Goal: Information Seeking & Learning: Learn about a topic

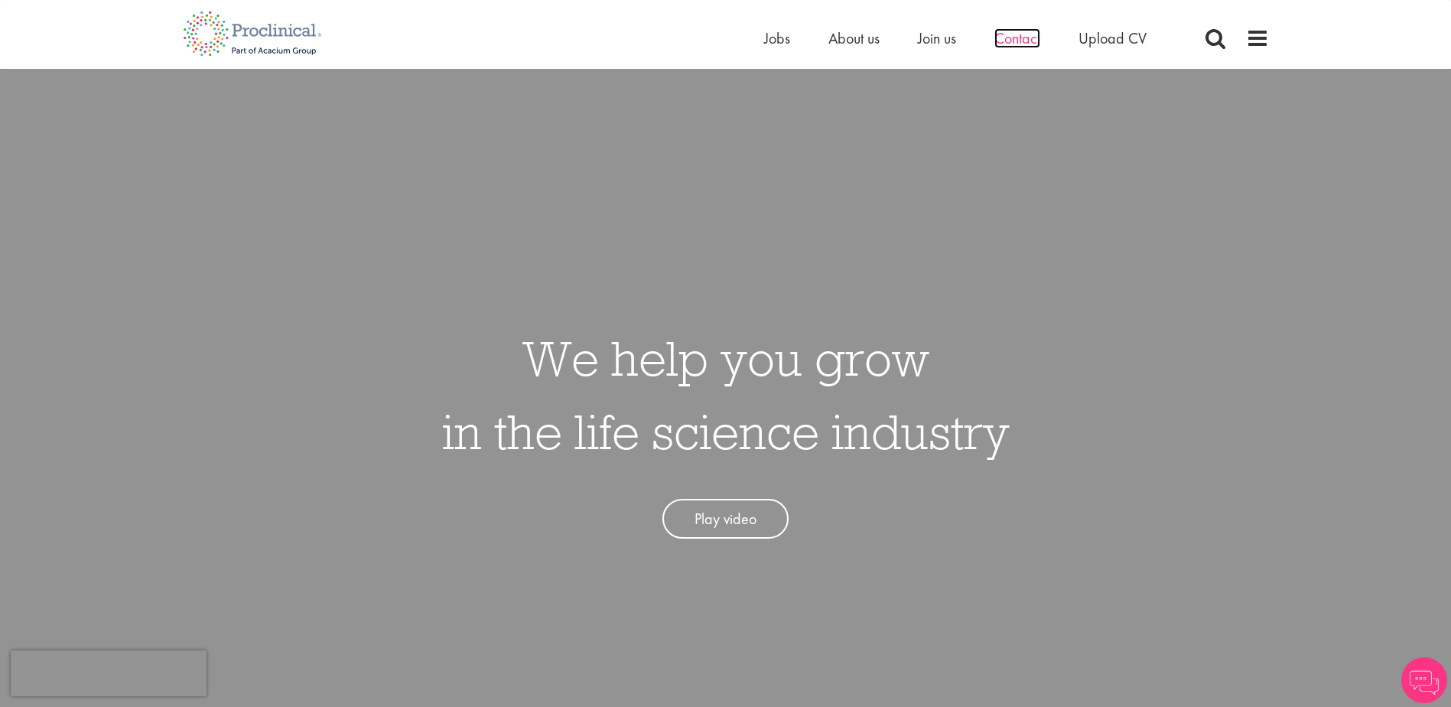
click at [1032, 37] on span "Contact" at bounding box center [1018, 38] width 46 height 20
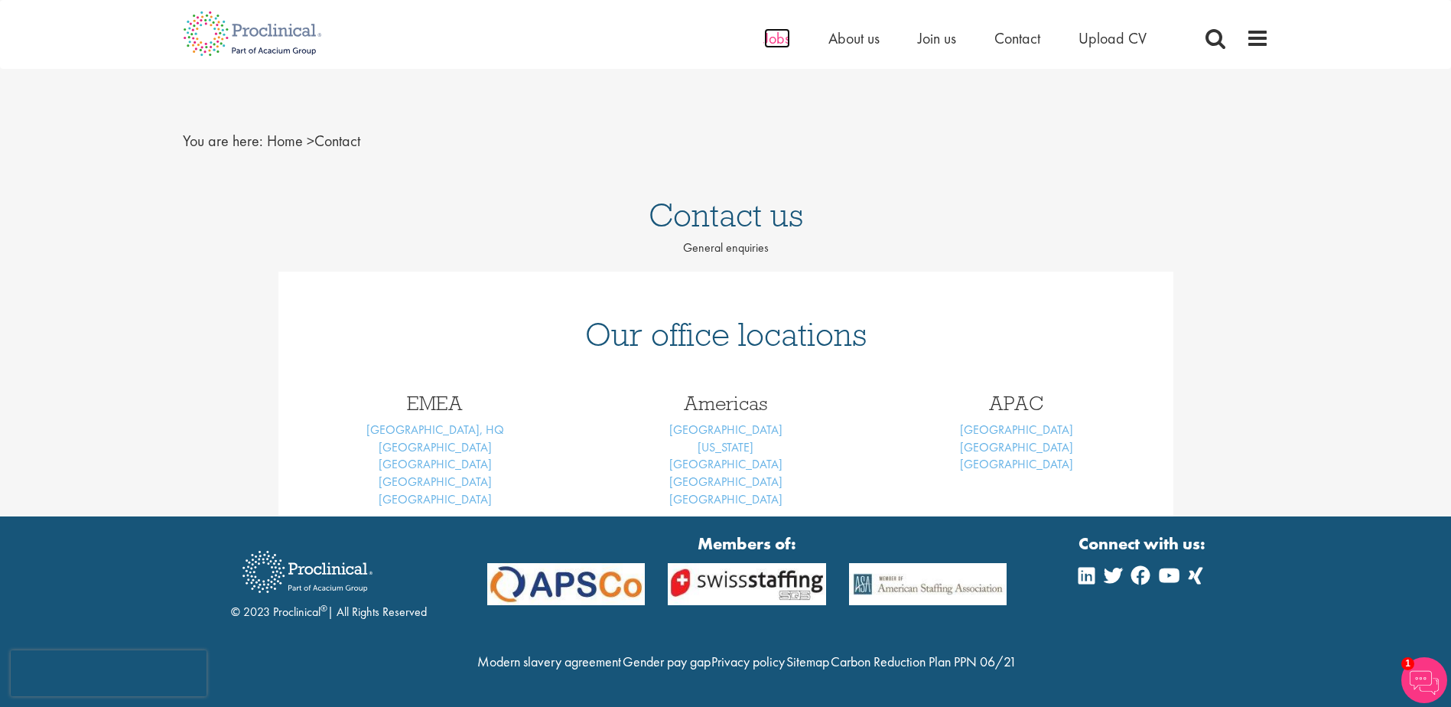
click at [782, 38] on span "Jobs" at bounding box center [777, 38] width 26 height 20
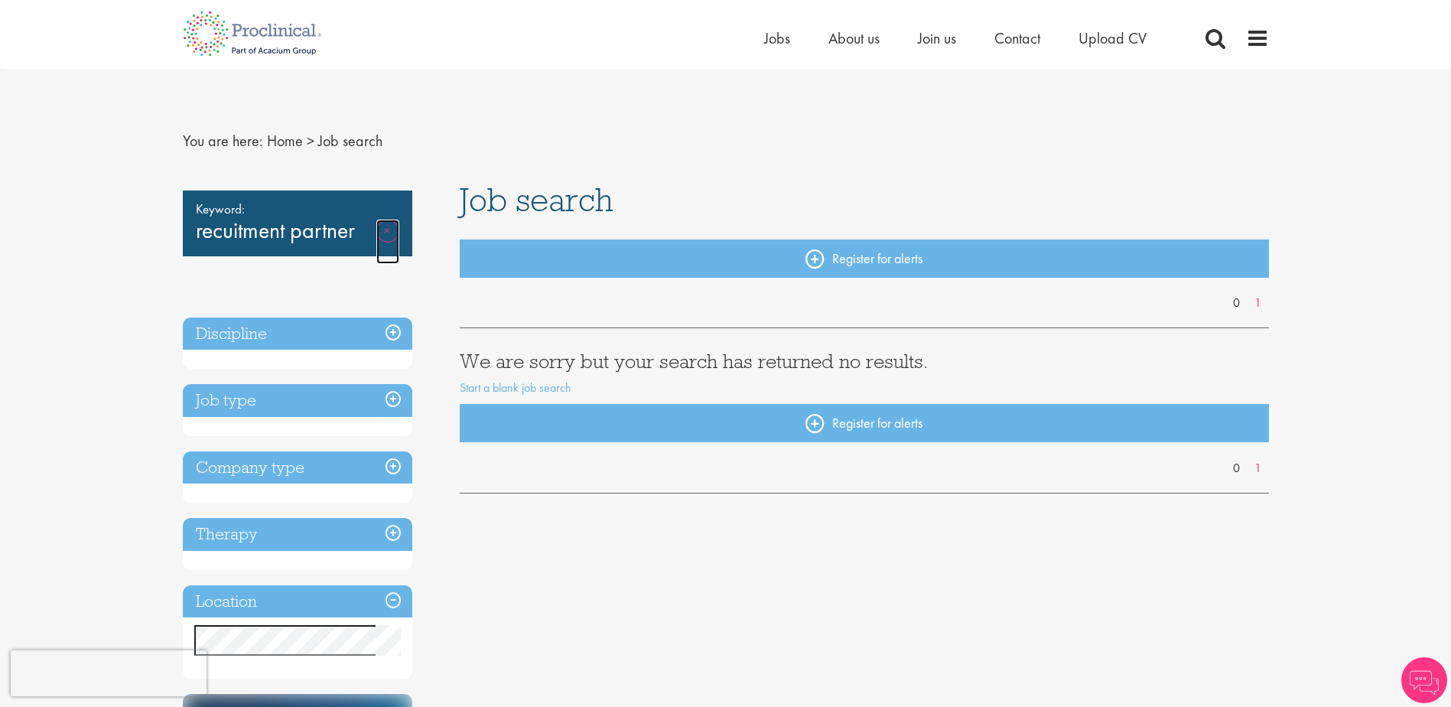
click at [382, 238] on link "Remove" at bounding box center [387, 242] width 23 height 44
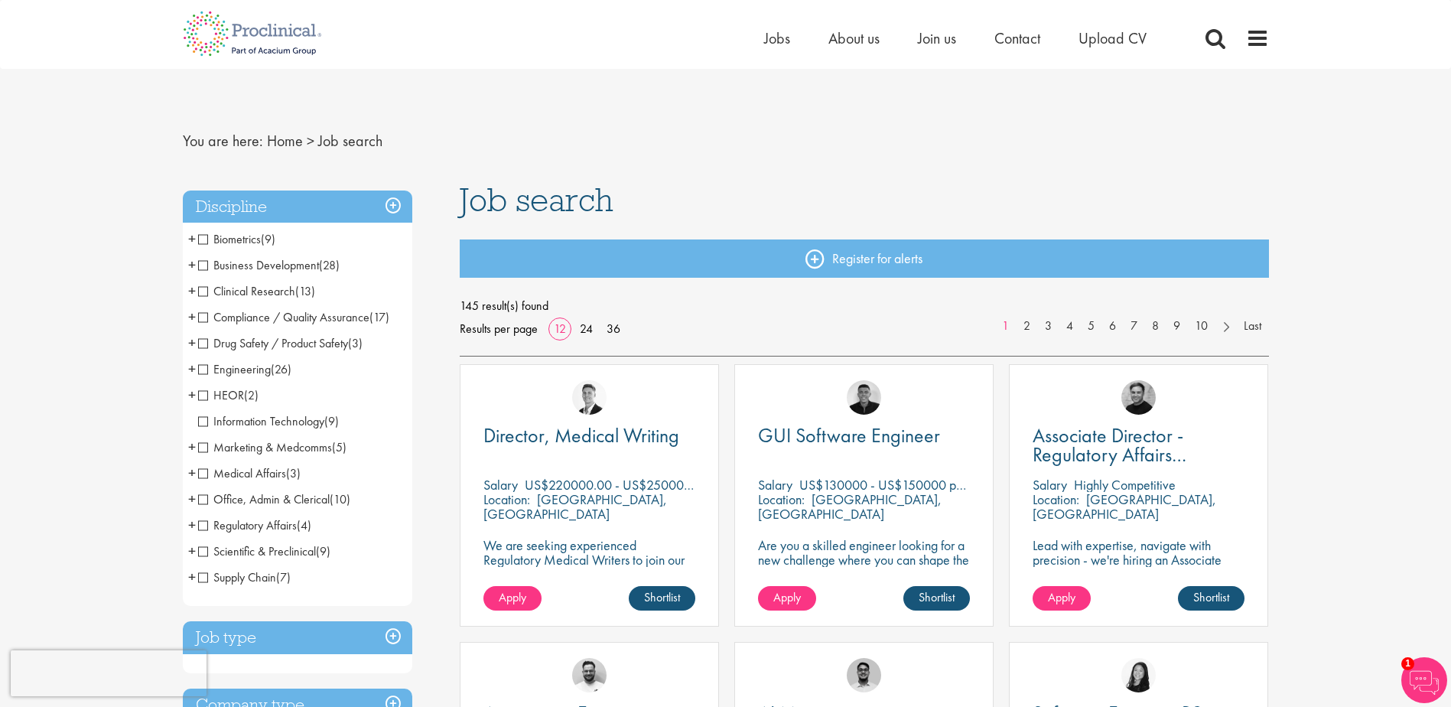
click at [198, 499] on span "Office, Admin & Clerical" at bounding box center [264, 499] width 132 height 16
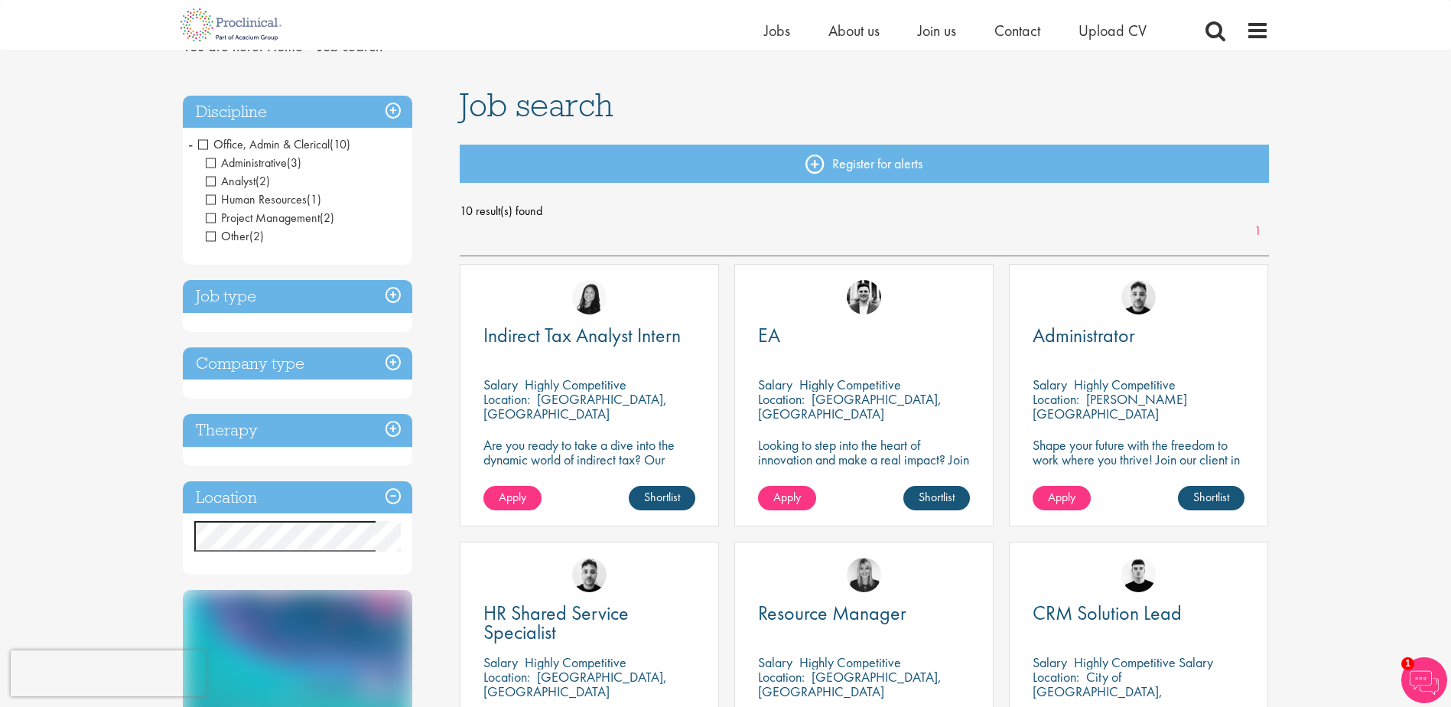
scroll to position [77, 0]
click at [392, 301] on h3 "Job type" at bounding box center [298, 295] width 230 height 33
